Goal: Use online tool/utility: Utilize a website feature to perform a specific function

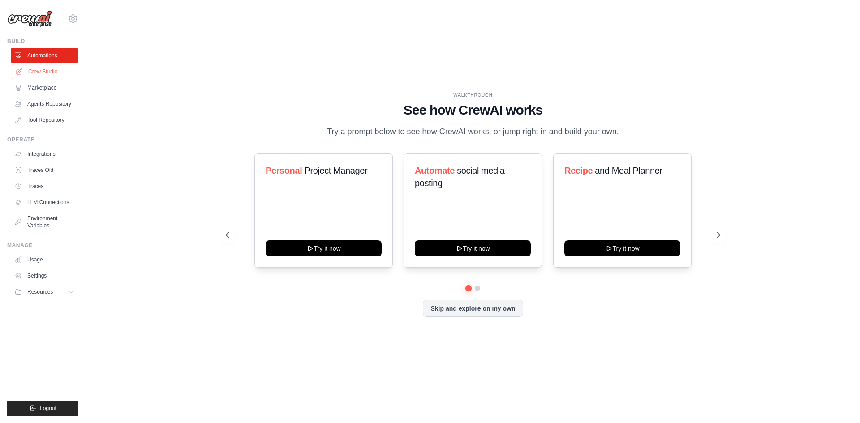
click at [45, 70] on link "Crew Studio" at bounding box center [46, 72] width 68 height 14
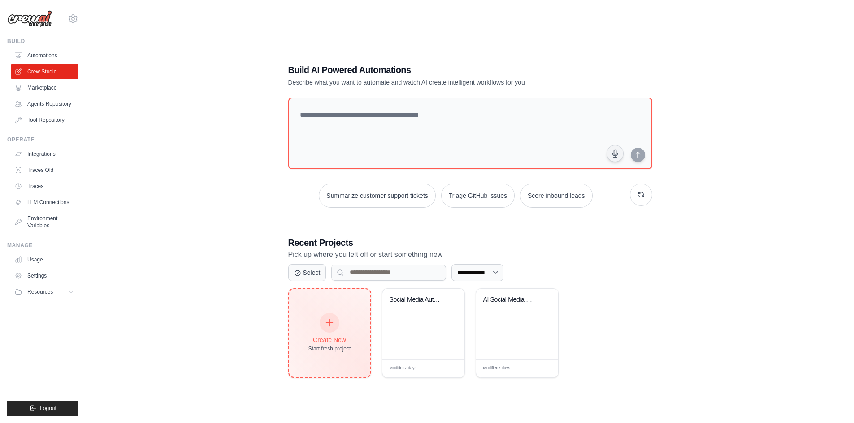
click at [328, 325] on icon at bounding box center [329, 323] width 10 height 10
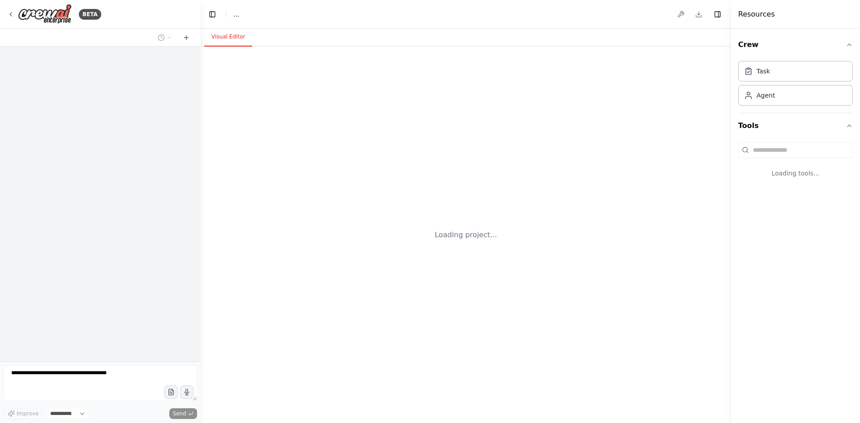
select select "****"
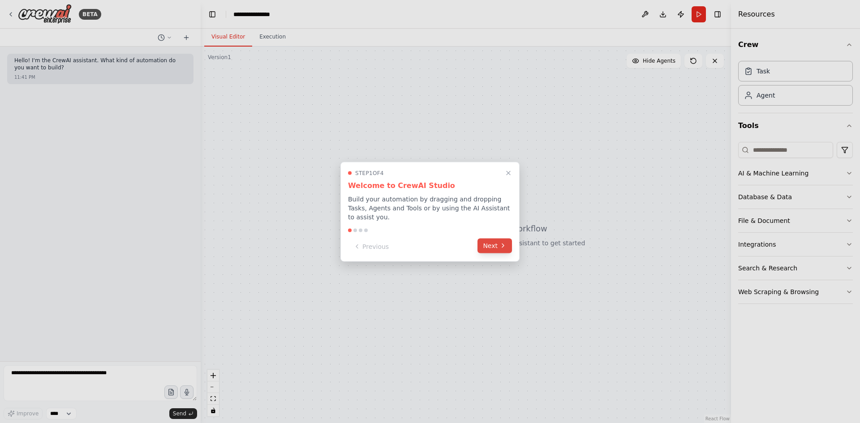
click at [498, 241] on button "Next" at bounding box center [495, 245] width 35 height 15
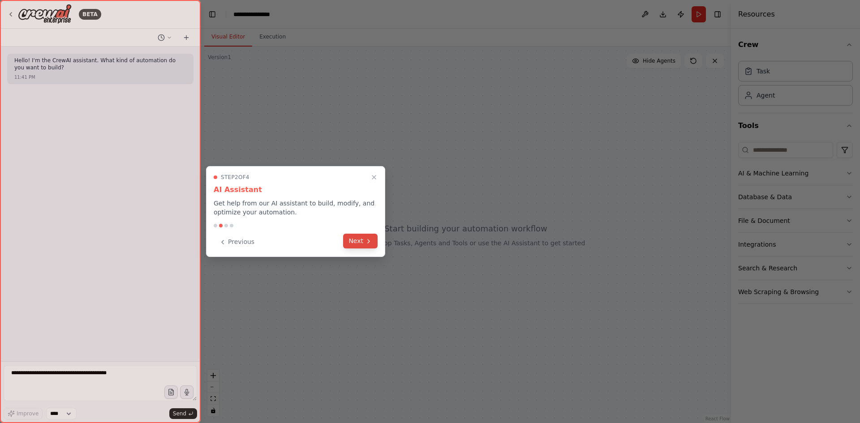
click at [356, 245] on button "Next" at bounding box center [360, 241] width 35 height 15
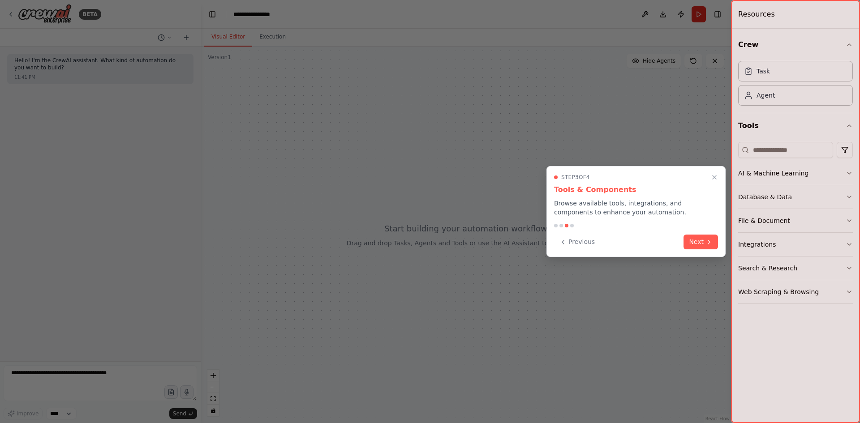
click at [699, 237] on button "Next" at bounding box center [701, 242] width 35 height 15
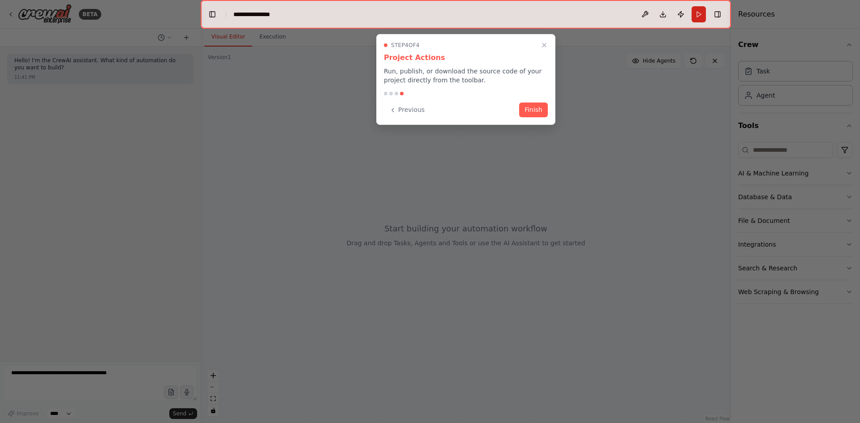
click at [528, 101] on div "Step 4 of 4 Project Actions Run, publish, or download the source code of your p…" at bounding box center [465, 79] width 179 height 91
click at [530, 114] on button "Finish" at bounding box center [533, 109] width 29 height 15
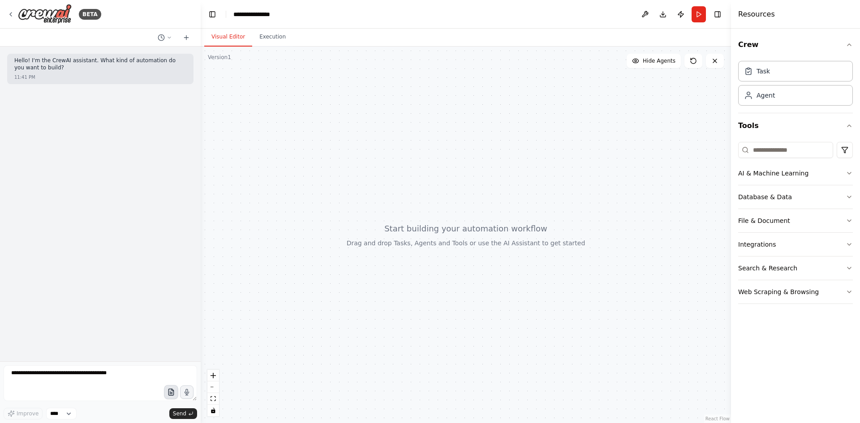
click at [174, 391] on icon "button" at bounding box center [171, 393] width 8 height 8
click at [164, 386] on button "button" at bounding box center [170, 392] width 13 height 13
click at [181, 413] on span "Send" at bounding box center [179, 413] width 13 height 7
click at [25, 359] on div "crew.yaml" at bounding box center [31, 354] width 55 height 15
click at [28, 357] on span "crew.yaml" at bounding box center [30, 354] width 27 height 7
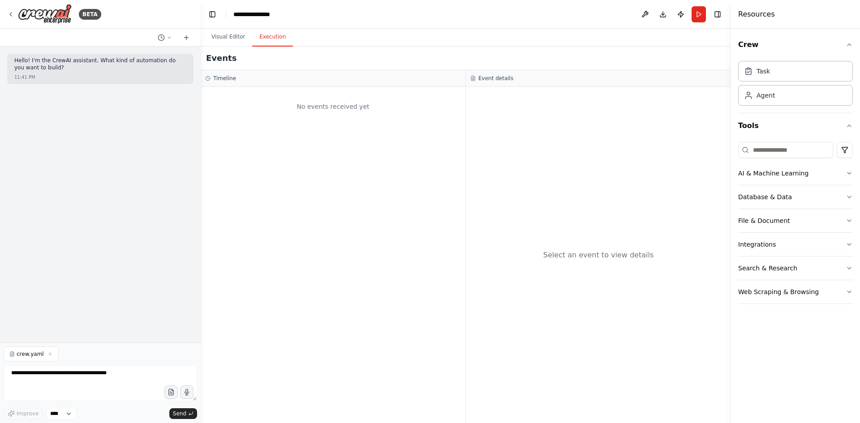
click at [265, 39] on button "Execution" at bounding box center [272, 37] width 41 height 19
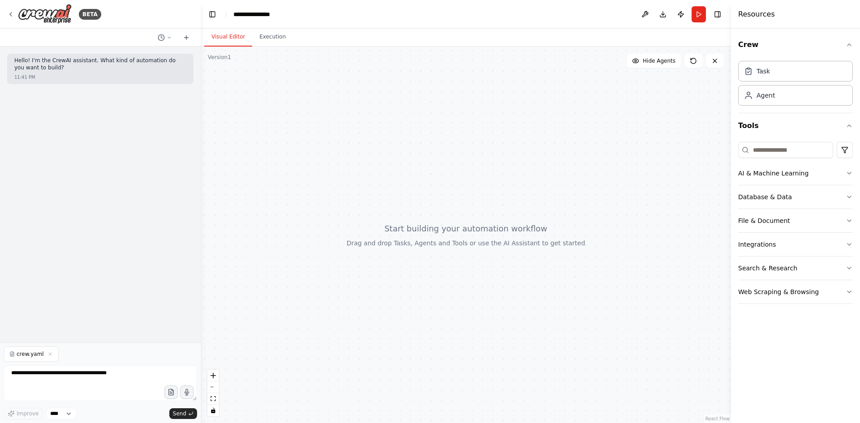
click at [232, 38] on button "Visual Editor" at bounding box center [228, 37] width 48 height 19
click at [65, 67] on p "Hello! I'm the CrewAI assistant. What kind of automation do you want to build?" at bounding box center [100, 64] width 172 height 14
click at [49, 354] on icon "button" at bounding box center [50, 354] width 3 height 3
click at [172, 392] on icon "button" at bounding box center [171, 393] width 8 height 8
click at [176, 410] on button "Send" at bounding box center [183, 414] width 28 height 11
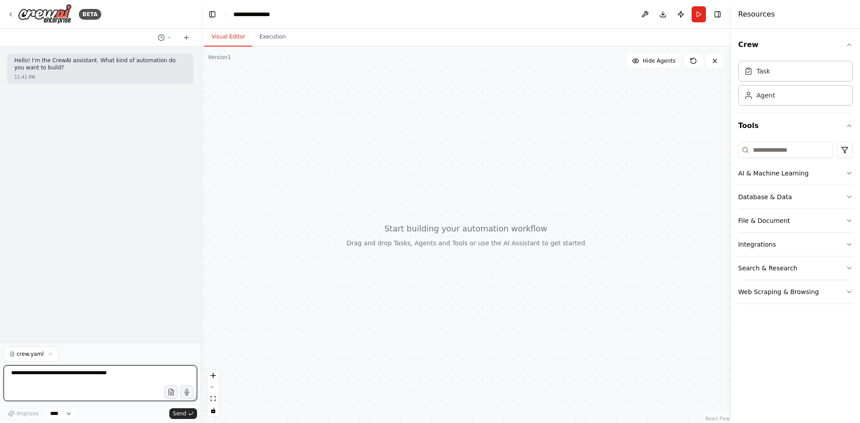
click at [87, 384] on textarea at bounding box center [101, 384] width 194 height 36
type textarea "**********"
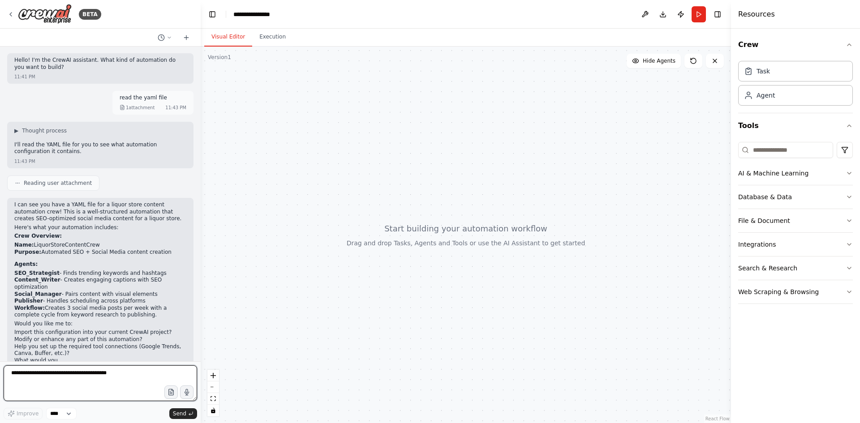
scroll to position [16, 0]
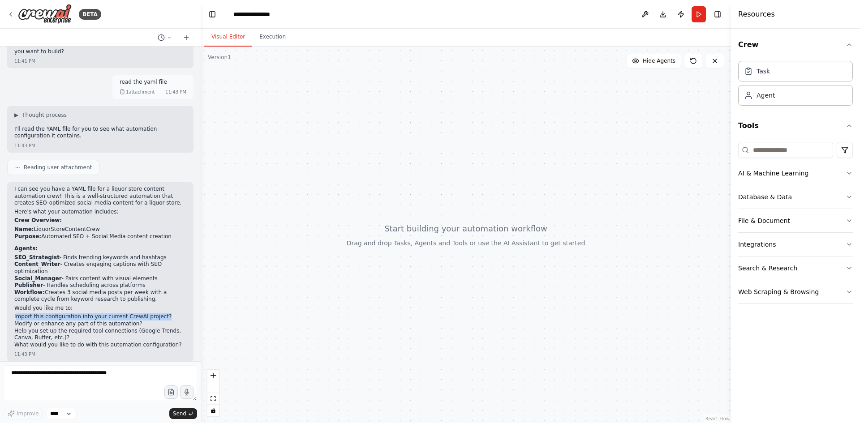
drag, startPoint x: 16, startPoint y: 311, endPoint x: 153, endPoint y: 307, distance: 136.7
click at [153, 314] on li "Import this configuration into your current CrewAI project?" at bounding box center [100, 317] width 172 height 7
drag, startPoint x: 158, startPoint y: 310, endPoint x: 13, endPoint y: 311, distance: 144.3
click at [13, 311] on div "I can see you have a YAML file for a liquor store content automation crew! This…" at bounding box center [100, 271] width 186 height 179
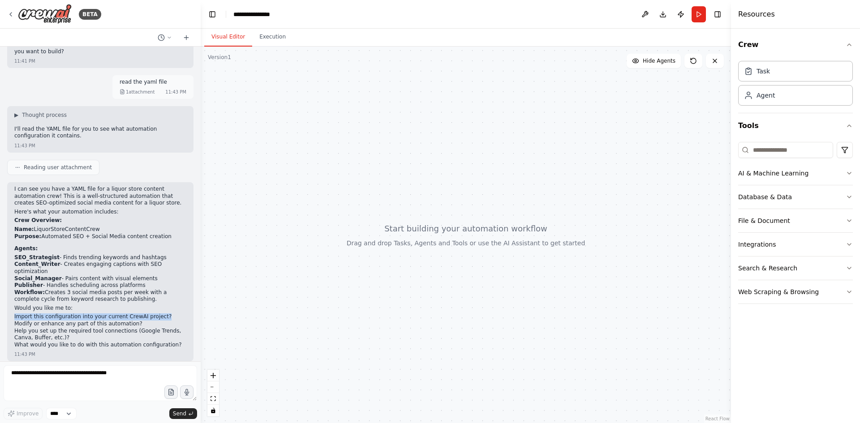
copy li "Import this configuration into your current CrewAI project?"
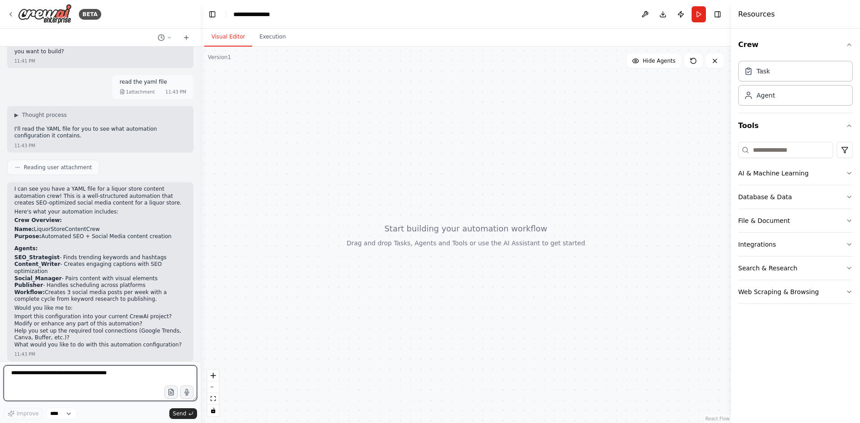
click at [108, 373] on textarea at bounding box center [101, 384] width 194 height 36
paste textarea "**********"
type textarea "**********"
click at [185, 410] on button "Send" at bounding box center [183, 414] width 28 height 11
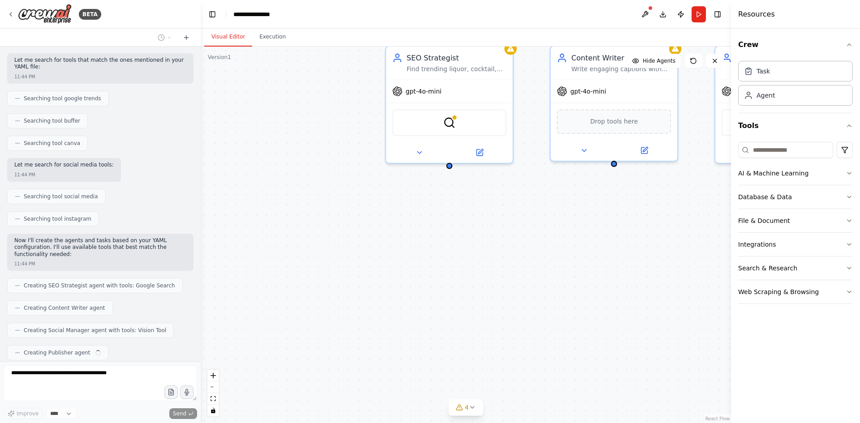
scroll to position [491, 0]
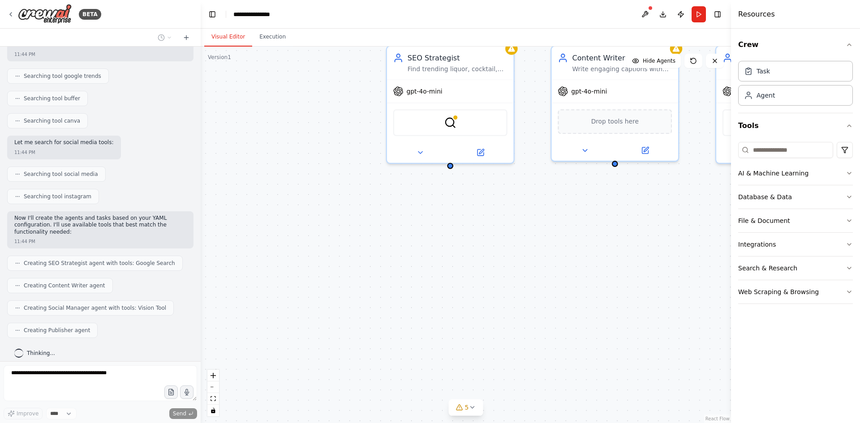
click at [440, 420] on div "SEO Strategist Find trending liquor, cocktail, and store promotion keywords and…" at bounding box center [466, 235] width 531 height 377
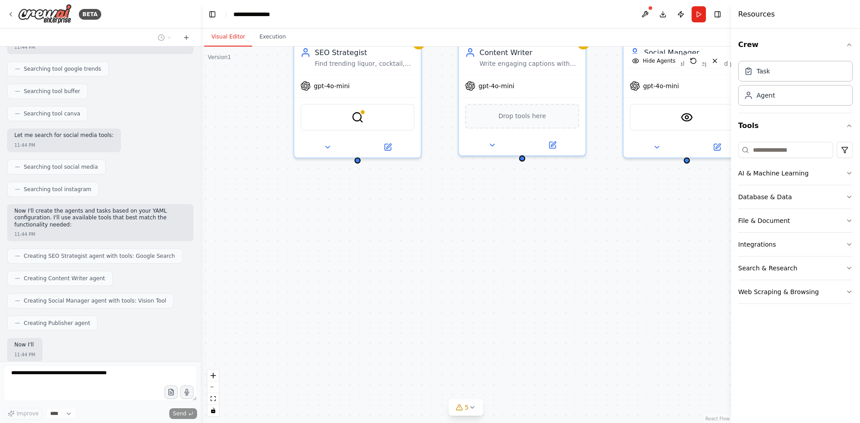
scroll to position [544, 0]
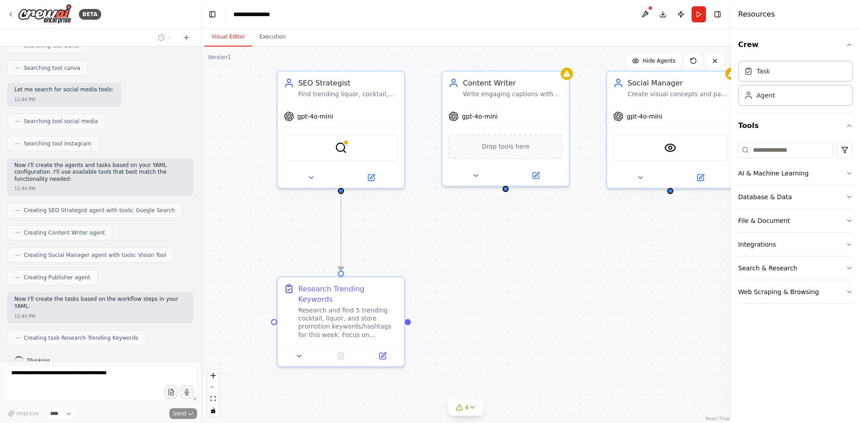
drag, startPoint x: 435, startPoint y: 419, endPoint x: 325, endPoint y: 445, distance: 112.2
click at [325, 423] on html "BETA Hello! I'm the CrewAI assistant. What kind of automation do you want to bu…" at bounding box center [430, 211] width 860 height 423
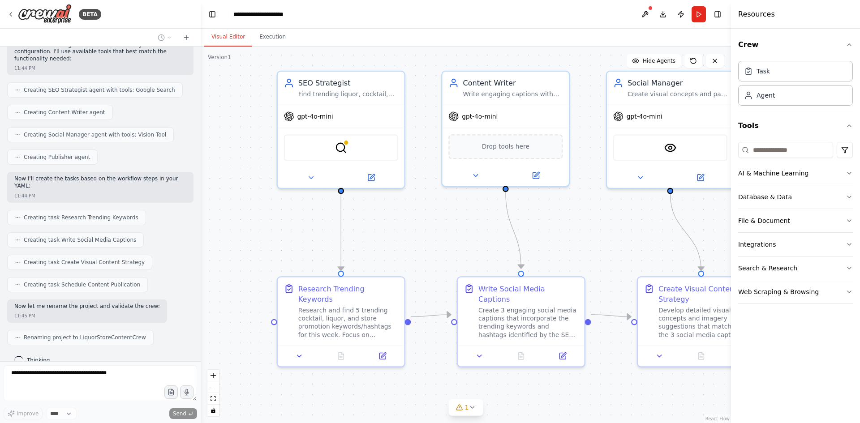
scroll to position [687, 0]
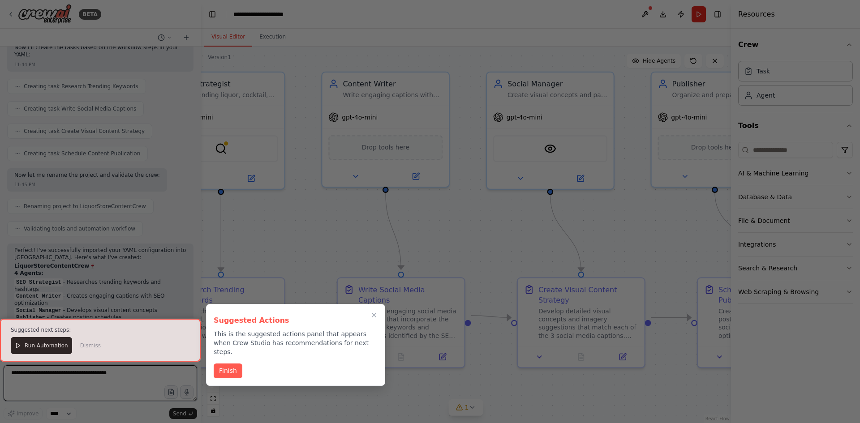
drag, startPoint x: 432, startPoint y: 419, endPoint x: 312, endPoint y: 420, distance: 120.1
click at [312, 420] on div "BETA Hello! I'm the CrewAI assistant. What kind of automation do you want to bu…" at bounding box center [430, 211] width 860 height 423
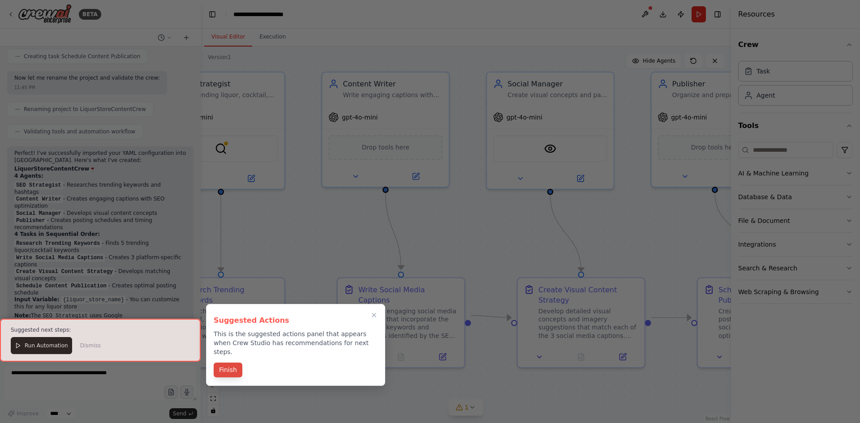
click at [231, 363] on button "Finish" at bounding box center [228, 370] width 29 height 15
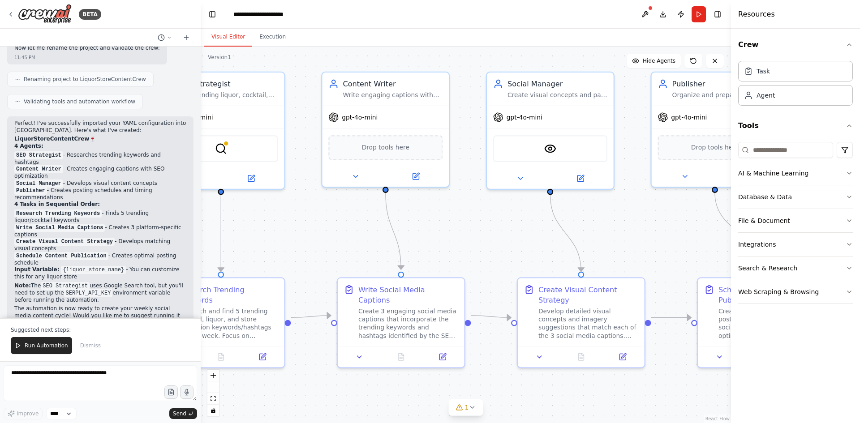
scroll to position [929, 0]
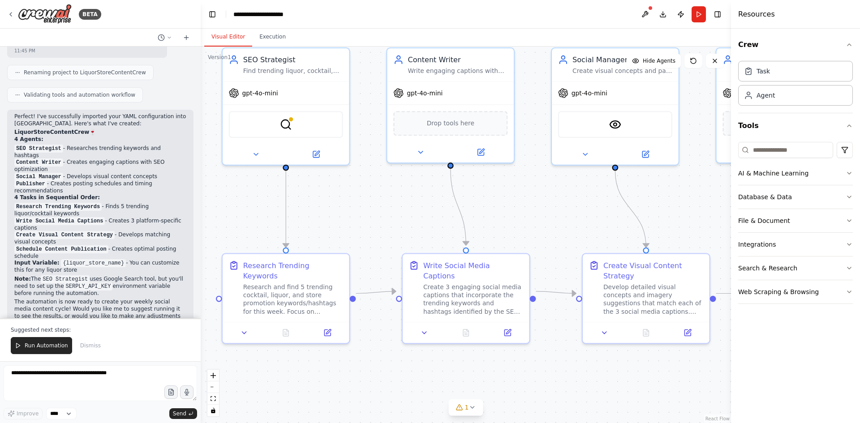
drag, startPoint x: 435, startPoint y: 420, endPoint x: 500, endPoint y: 396, distance: 69.3
click at [500, 396] on div ".deletable-edge-delete-btn { width: 20px; height: 20px; border: 0px solid #ffff…" at bounding box center [466, 235] width 531 height 377
click at [466, 408] on span "1" at bounding box center [467, 407] width 4 height 9
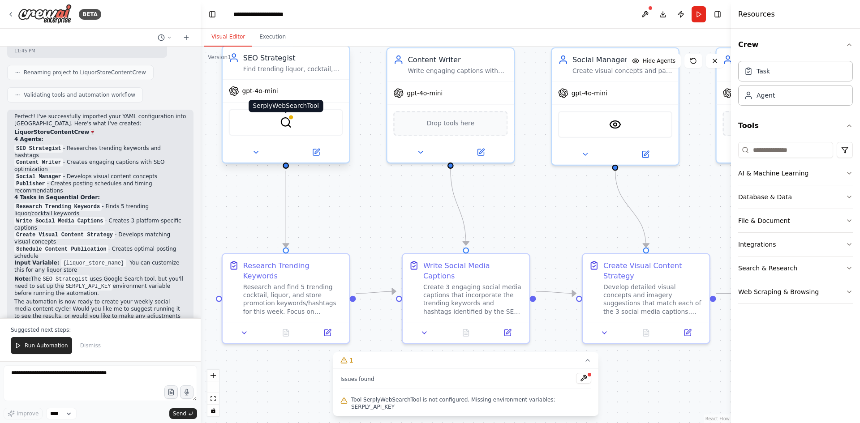
click at [284, 125] on img at bounding box center [286, 123] width 13 height 13
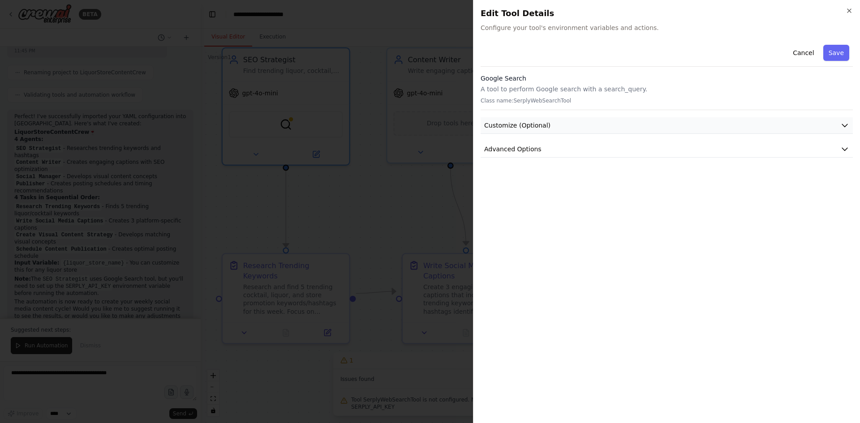
click at [570, 124] on button "Customize (Optional)" at bounding box center [667, 125] width 372 height 17
